Goal: Book appointment/travel/reservation

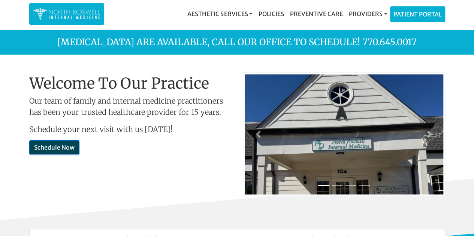
click at [65, 147] on link "Schedule Now" at bounding box center [54, 147] width 50 height 14
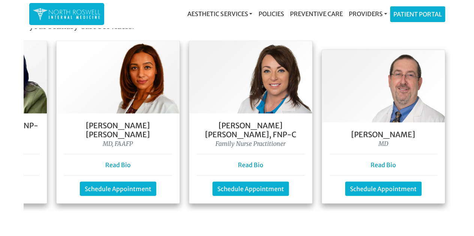
scroll to position [0, 247]
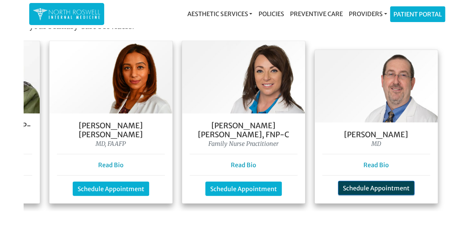
click at [382, 181] on link "Schedule Appointment" at bounding box center [376, 188] width 76 height 14
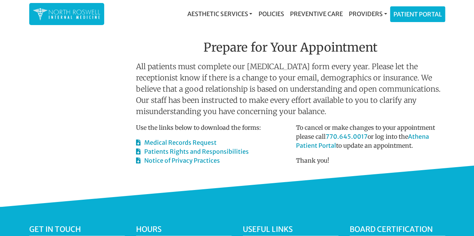
scroll to position [343, 0]
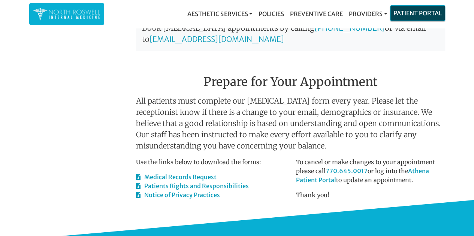
click at [413, 16] on link "Patient Portal" at bounding box center [417, 13] width 54 height 15
